Goal: Information Seeking & Learning: Learn about a topic

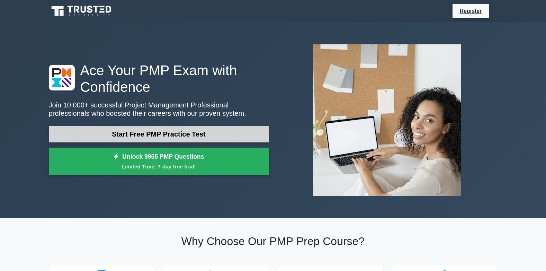
drag, startPoint x: 0, startPoint y: 0, endPoint x: 153, endPoint y: 136, distance: 204.9
click at [153, 136] on link "Start Free PMP Practice Test" at bounding box center [159, 134] width 220 height 17
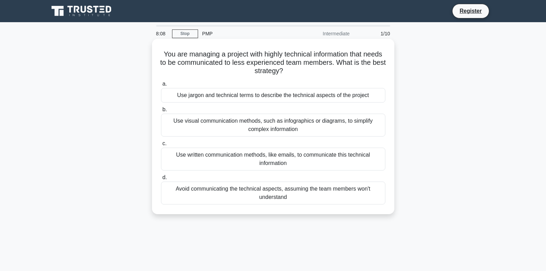
click at [308, 161] on div "Use written communication methods, like emails, to communicate this technical i…" at bounding box center [273, 159] width 224 height 23
click at [161, 146] on input "c. Use written communication methods, like emails, to communicate this technica…" at bounding box center [161, 143] width 0 height 5
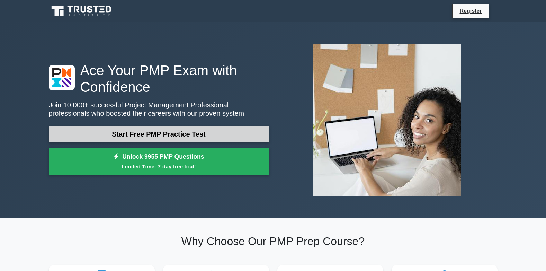
click at [153, 136] on link "Start Free PMP Practice Test" at bounding box center [159, 134] width 220 height 17
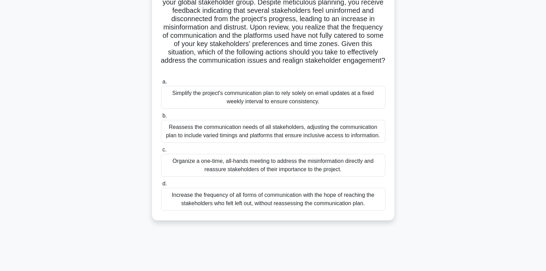
scroll to position [103, 0]
